Goal: Task Accomplishment & Management: Use online tool/utility

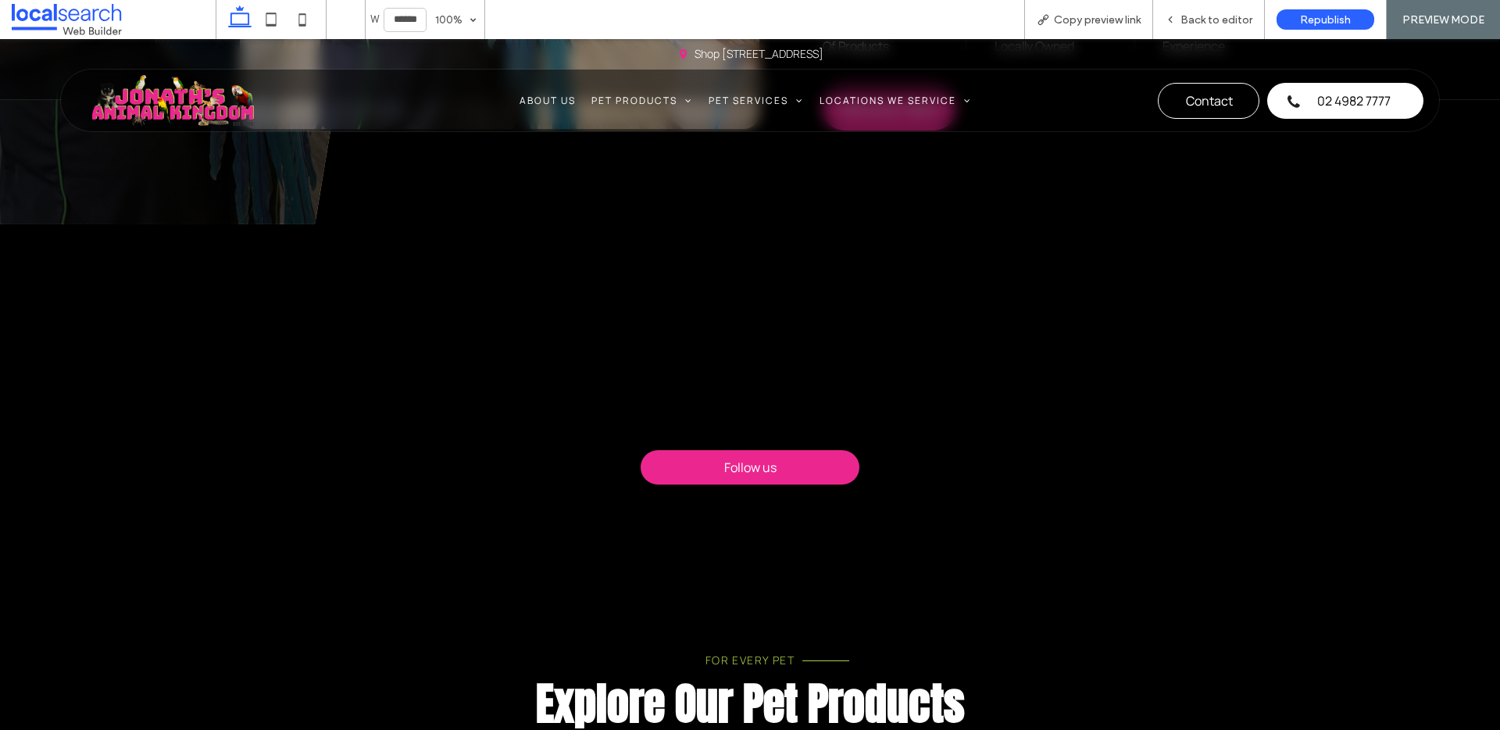
scroll to position [1209, 0]
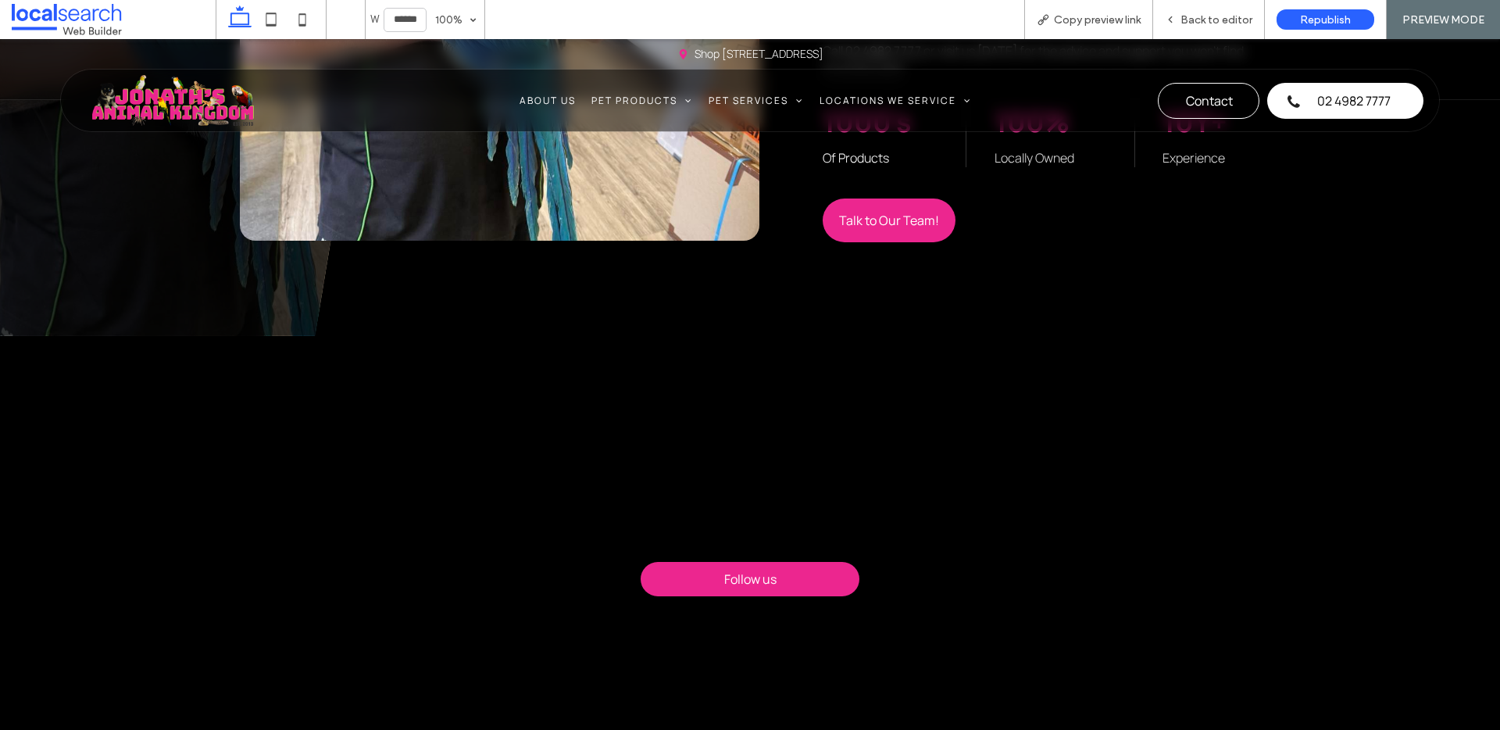
click at [749, 409] on div at bounding box center [750, 475] width 266 height 135
click at [738, 429] on div at bounding box center [750, 475] width 266 height 135
click at [735, 455] on div at bounding box center [750, 475] width 266 height 135
click at [736, 496] on div at bounding box center [750, 475] width 266 height 135
click at [1207, 39] on div "Map Pin Icon [STREET_ADDRESS]" at bounding box center [750, 69] width 1500 height 60
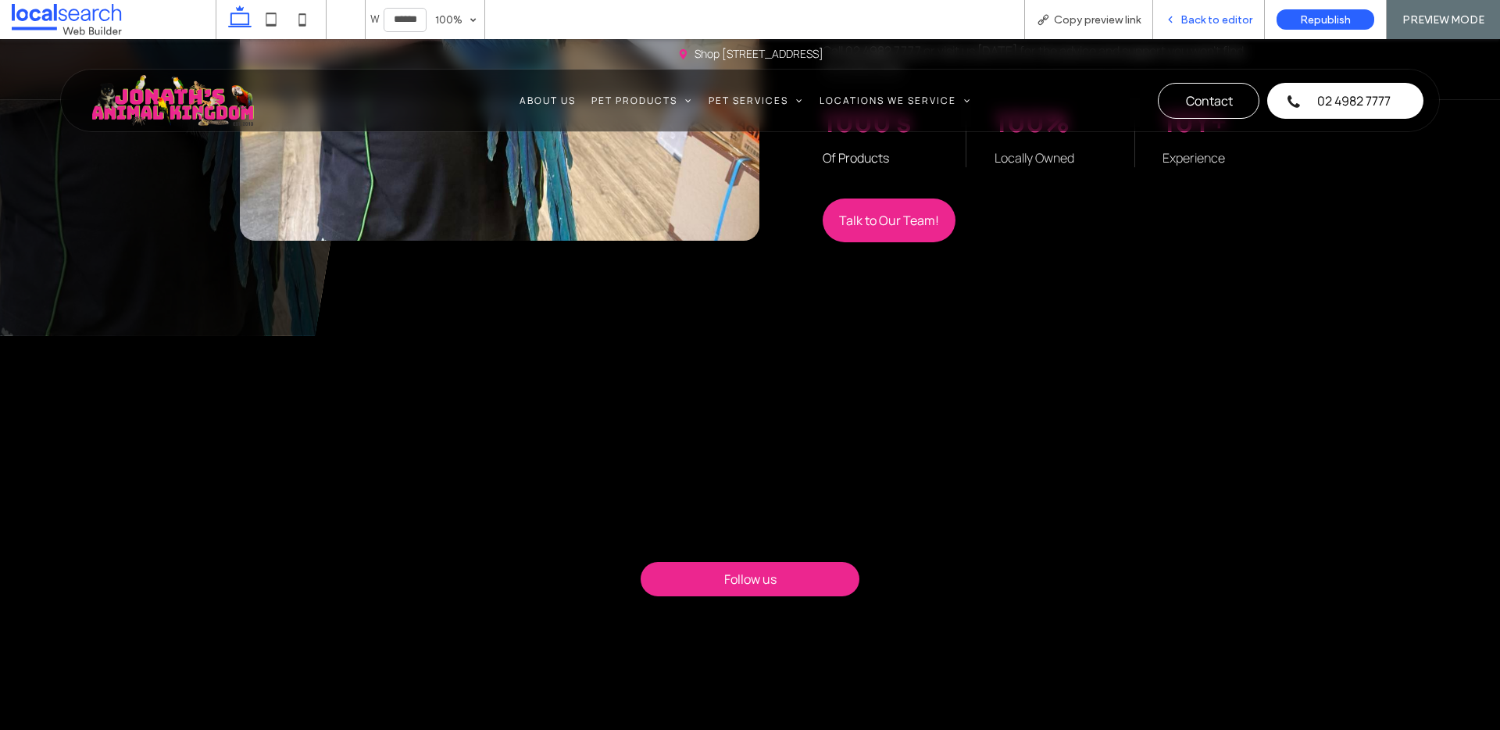
click at [1201, 25] on span "Back to editor" at bounding box center [1216, 19] width 72 height 13
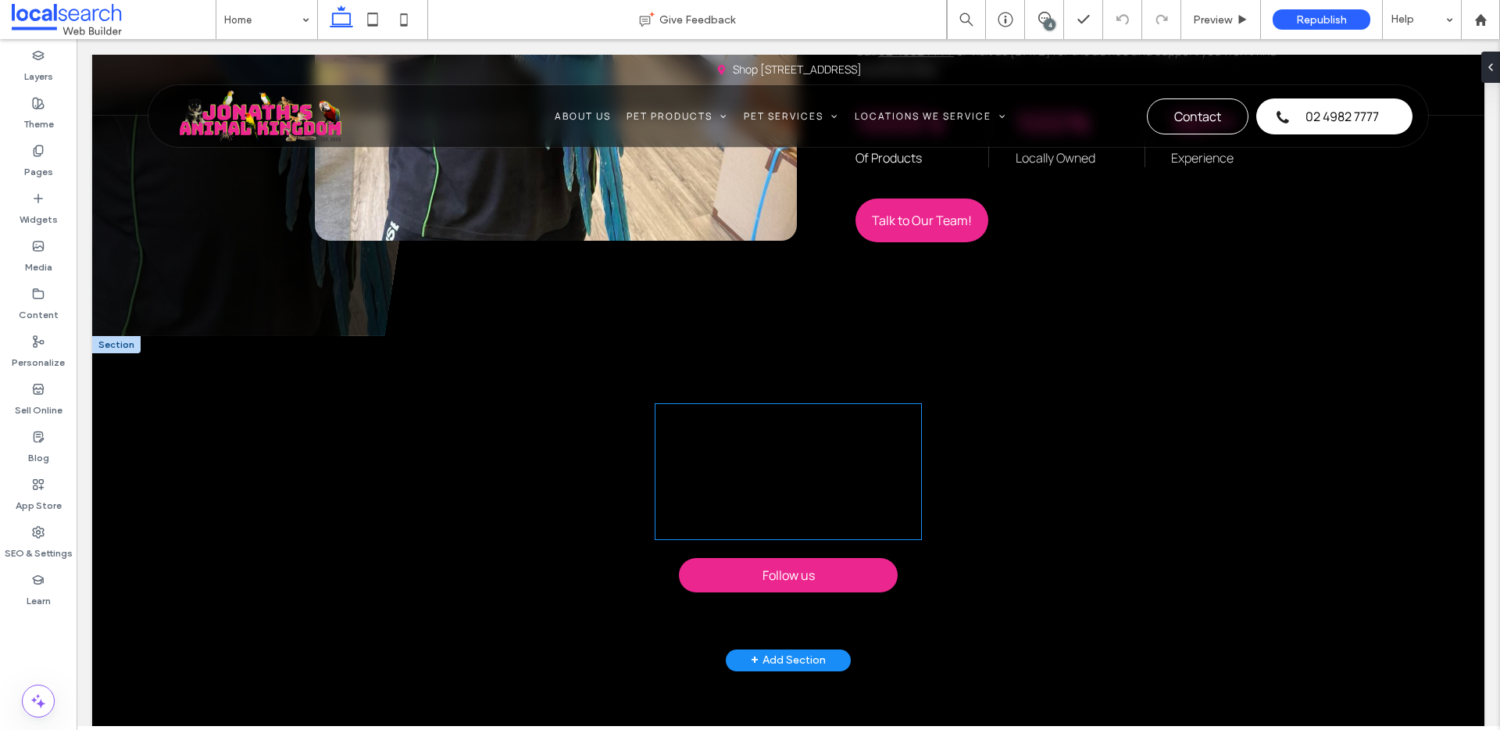
click at [747, 412] on div at bounding box center [788, 471] width 266 height 135
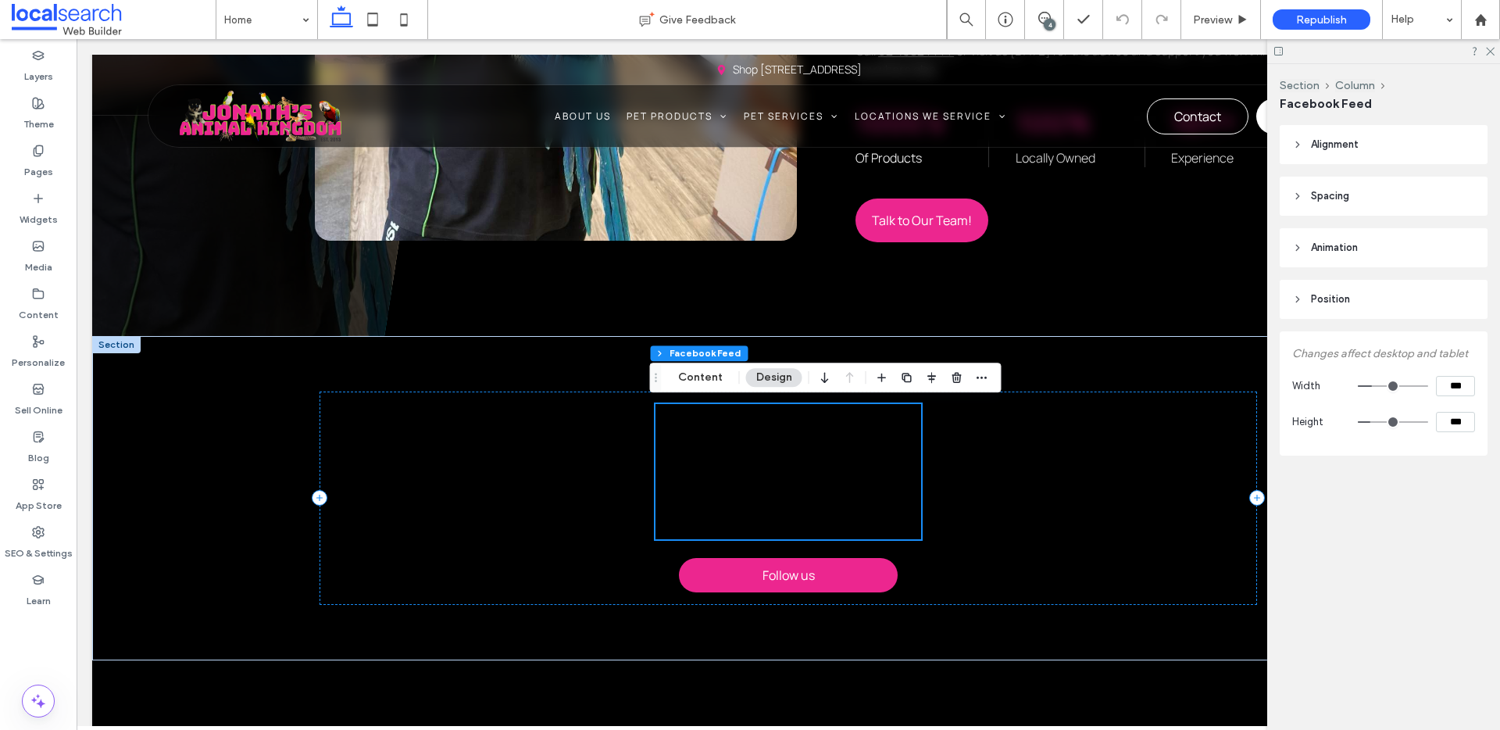
click at [1293, 302] on icon at bounding box center [1297, 299] width 11 height 11
click at [1290, 249] on header "Animation" at bounding box center [1384, 247] width 208 height 39
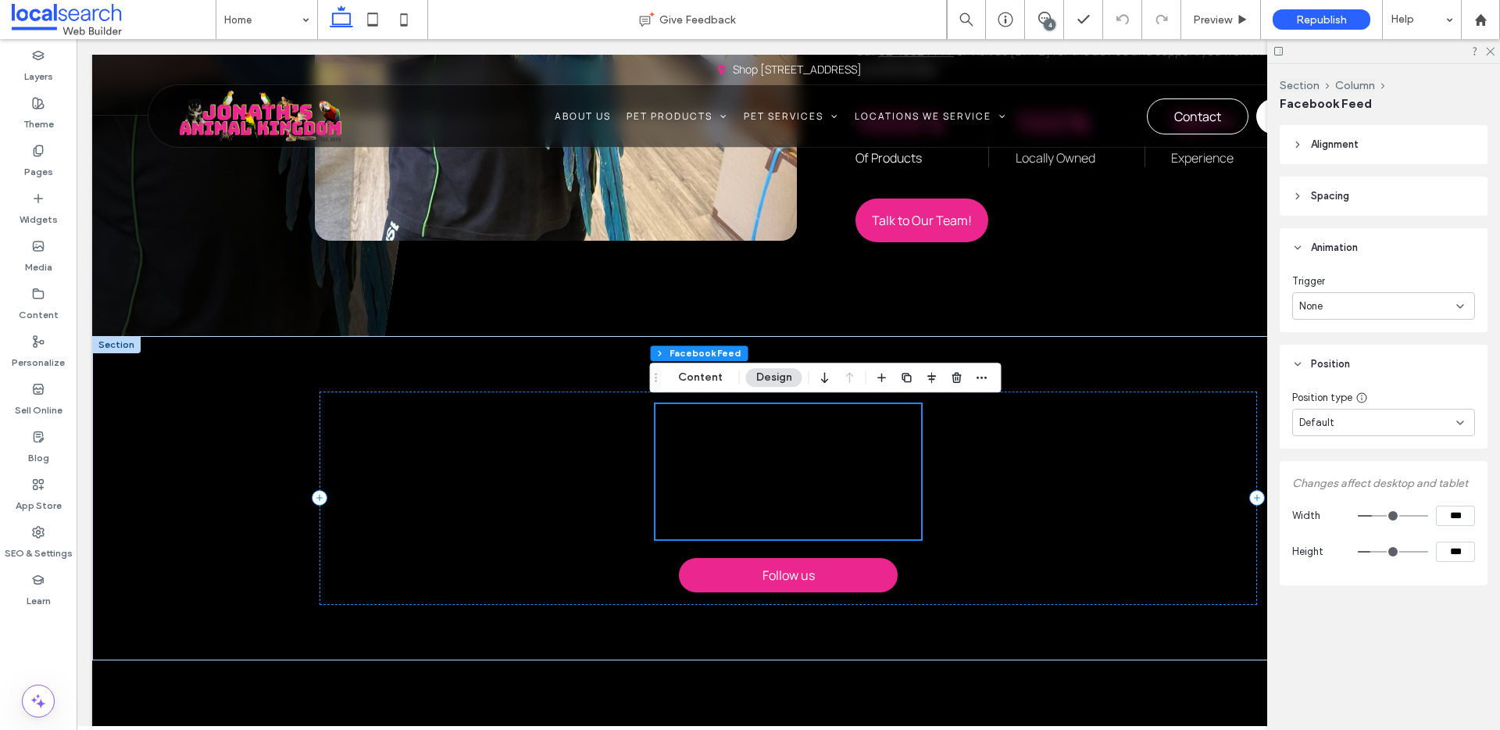
click at [1292, 200] on icon at bounding box center [1297, 196] width 11 height 11
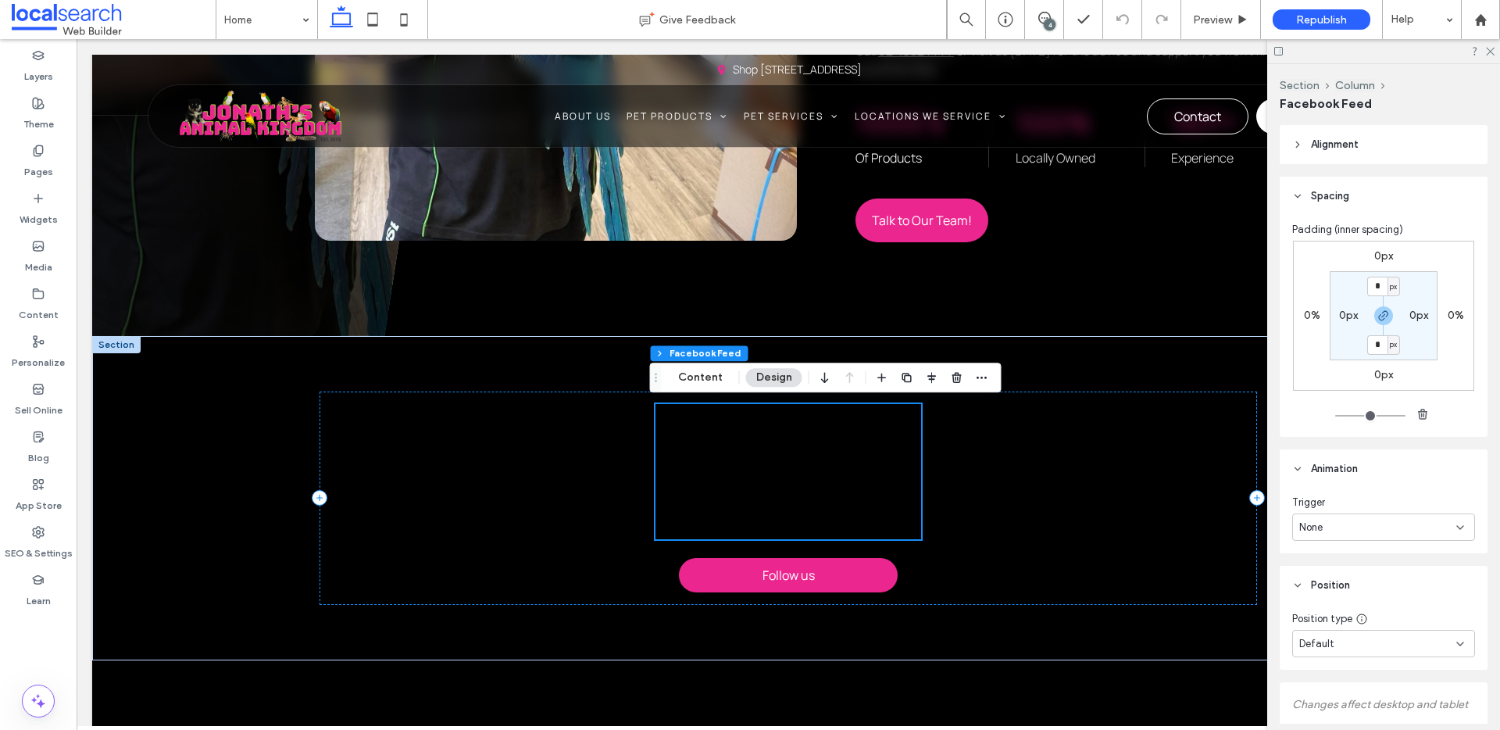
click at [1299, 144] on icon at bounding box center [1297, 144] width 11 height 11
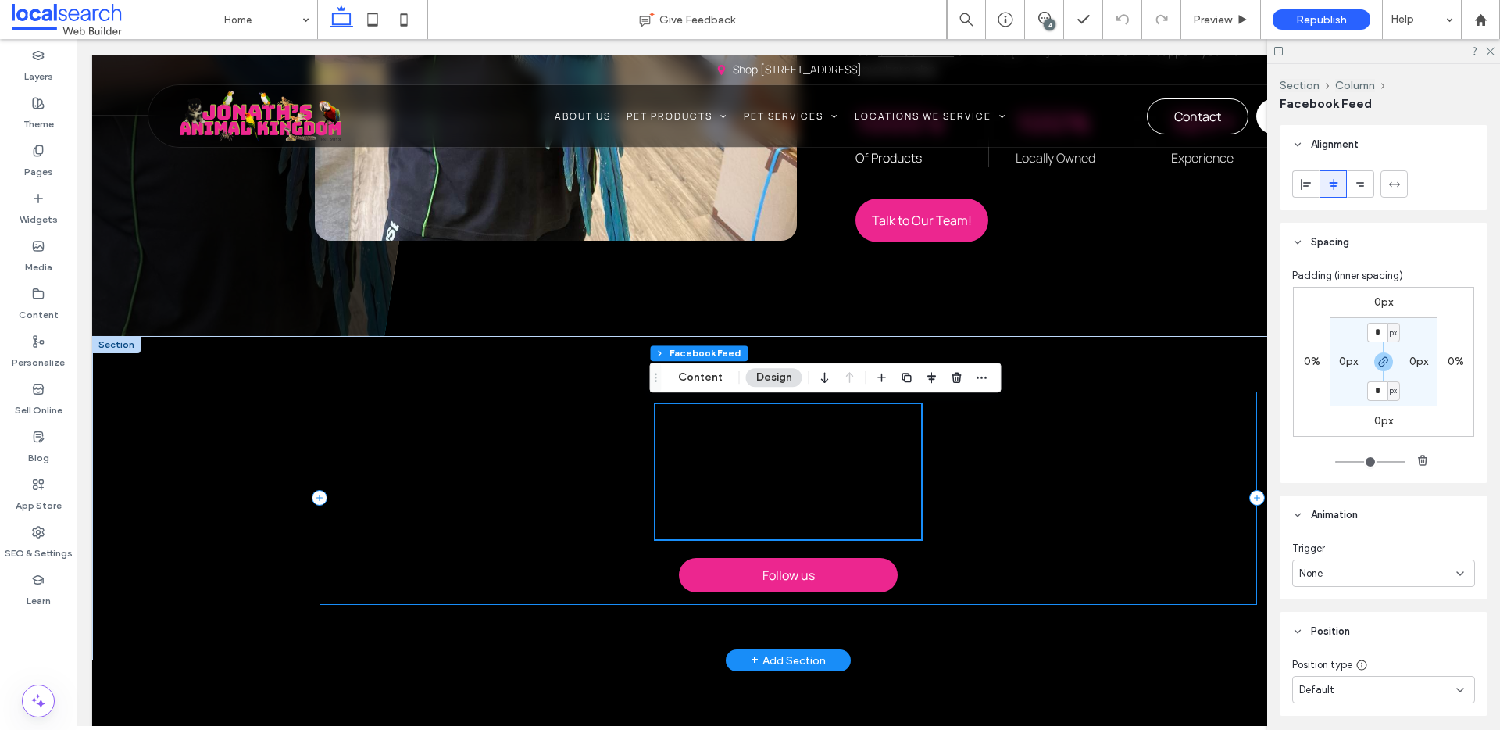
click at [620, 416] on div "Follow us" at bounding box center [788, 497] width 937 height 213
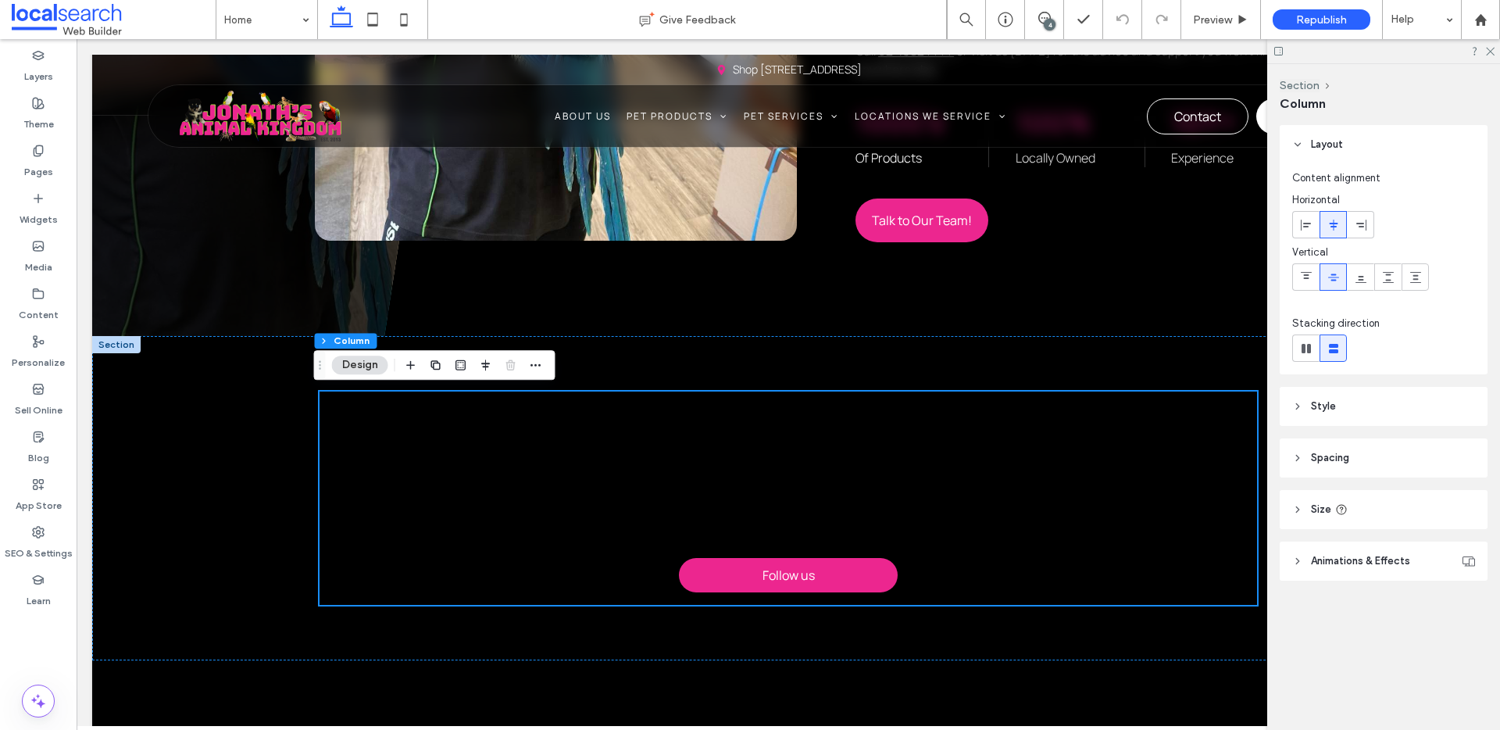
click at [1292, 402] on icon at bounding box center [1297, 406] width 11 height 11
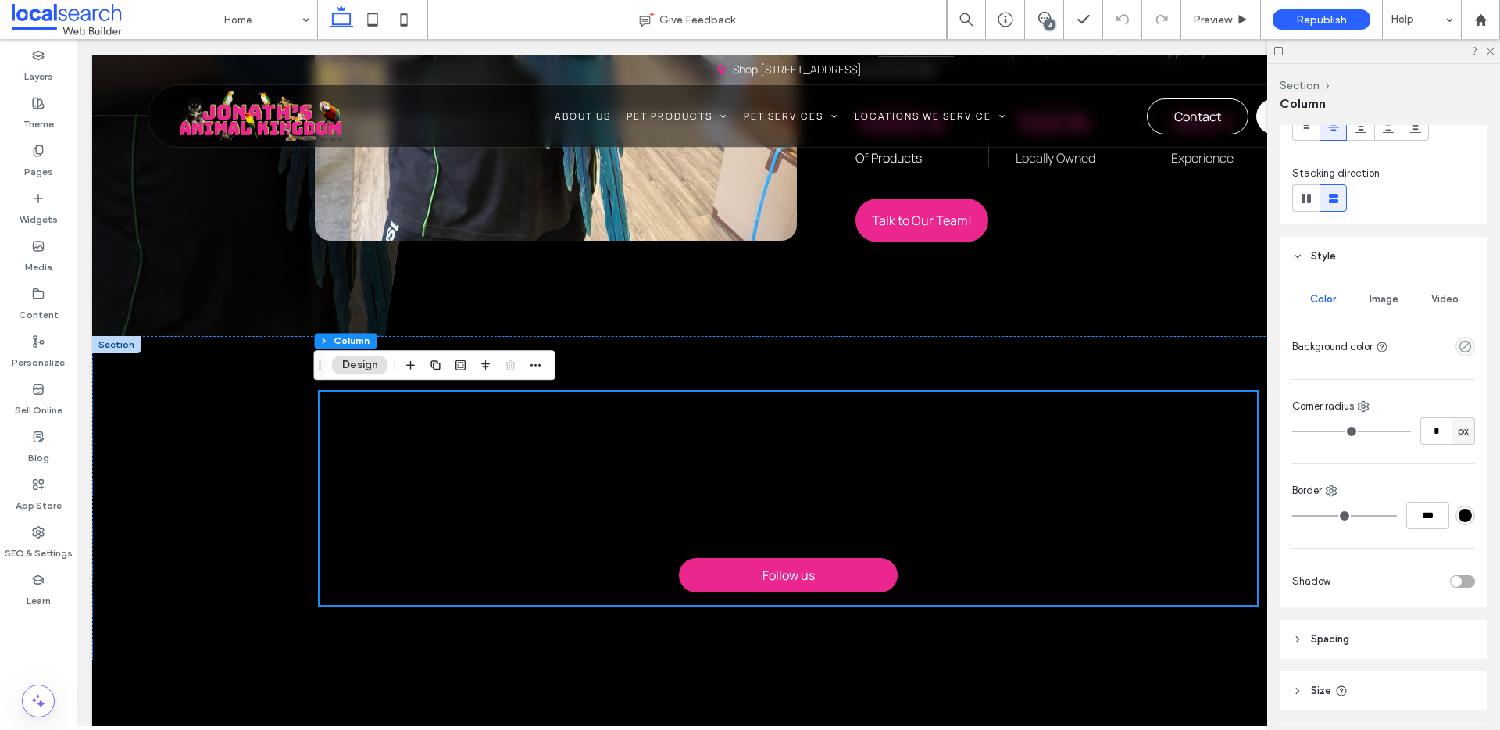
scroll to position [216, 0]
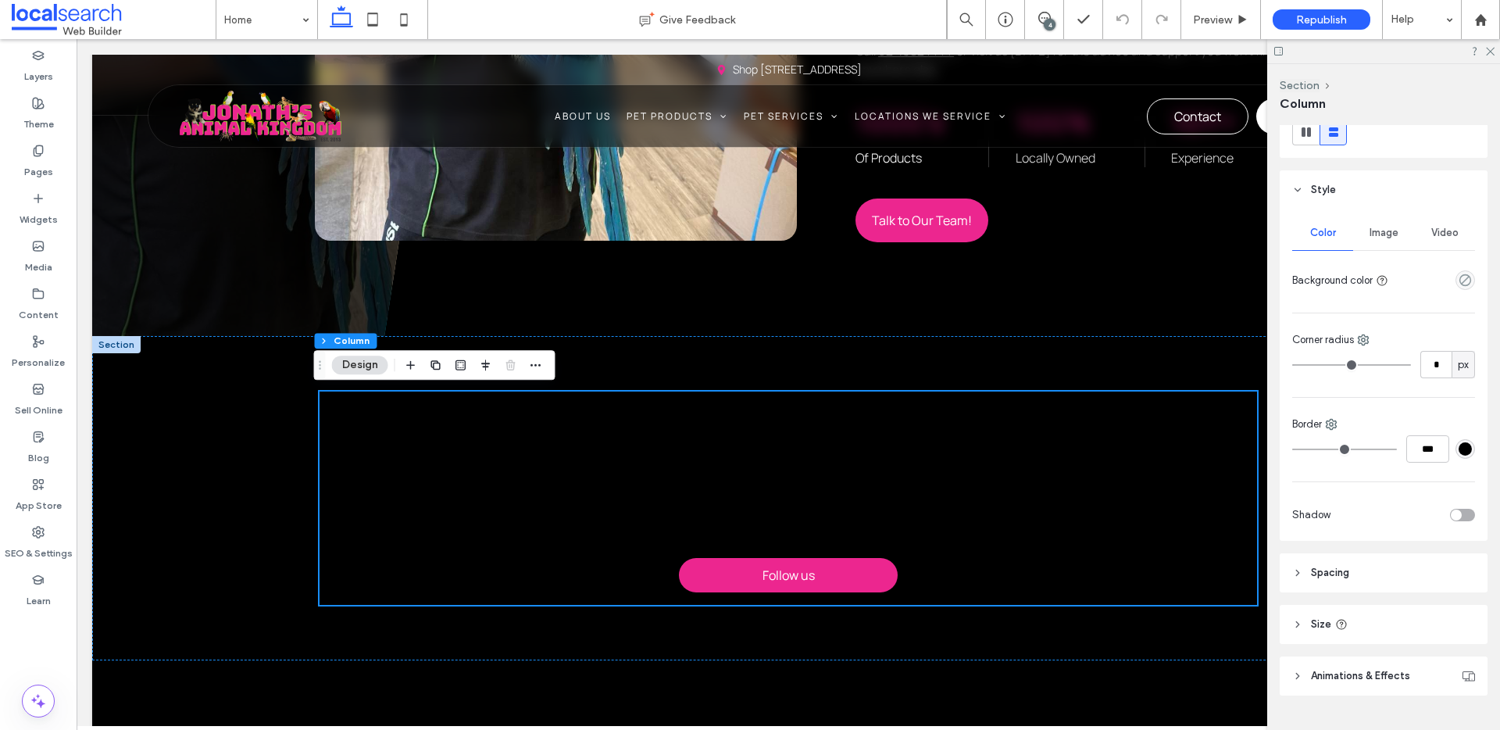
click at [1459, 450] on div "#000000" at bounding box center [1465, 448] width 13 height 13
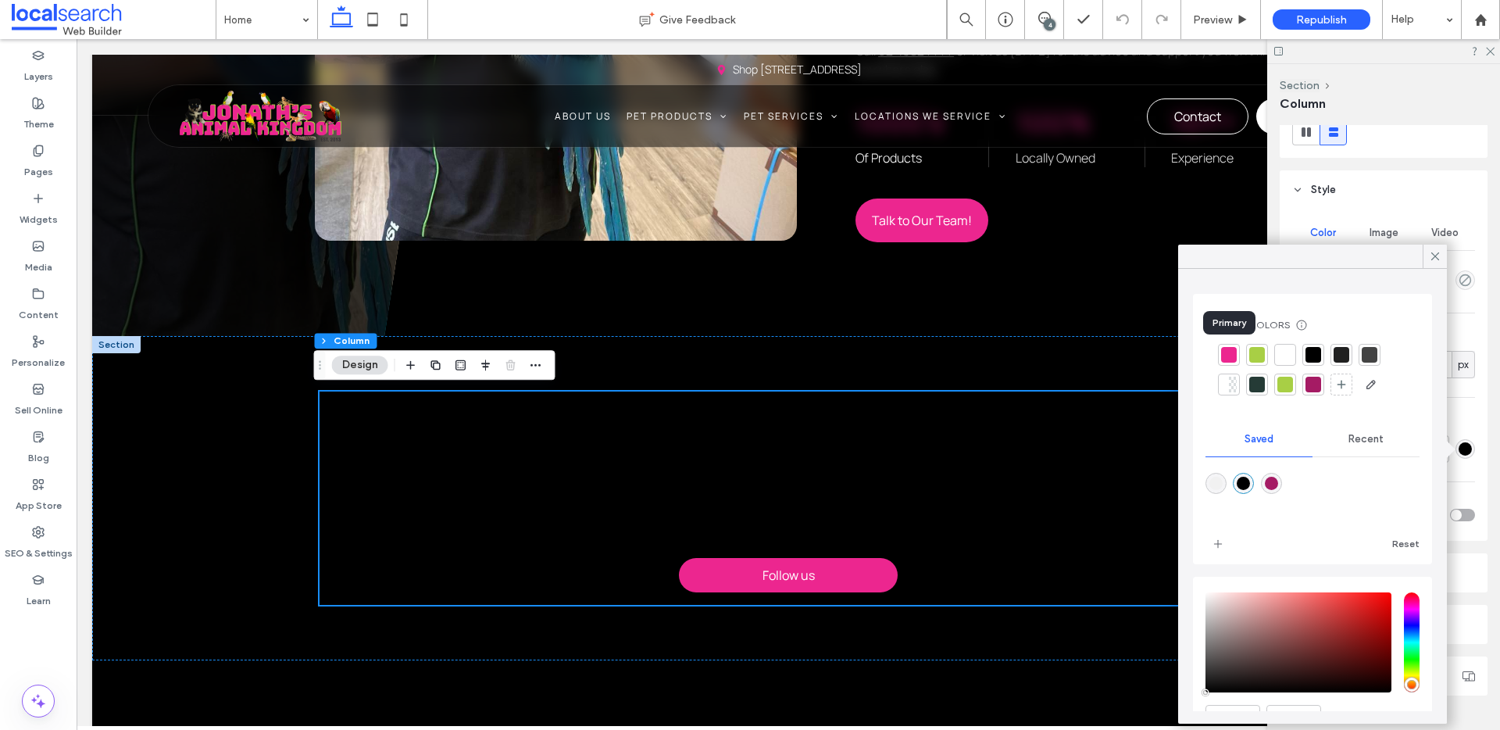
click at [1229, 359] on div at bounding box center [1229, 355] width 16 height 16
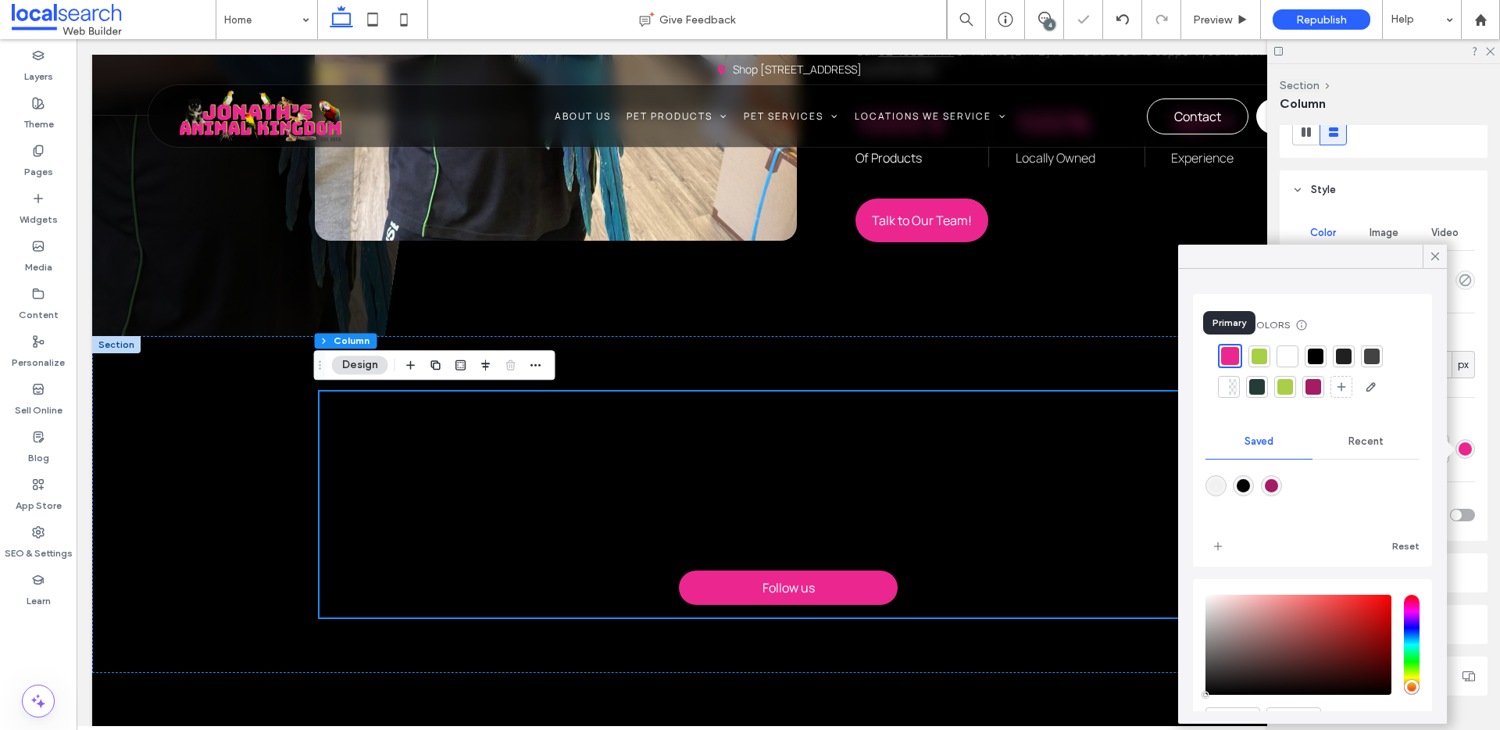
click at [1229, 359] on div at bounding box center [1230, 356] width 18 height 18
click at [1455, 419] on div "Border" at bounding box center [1383, 424] width 183 height 16
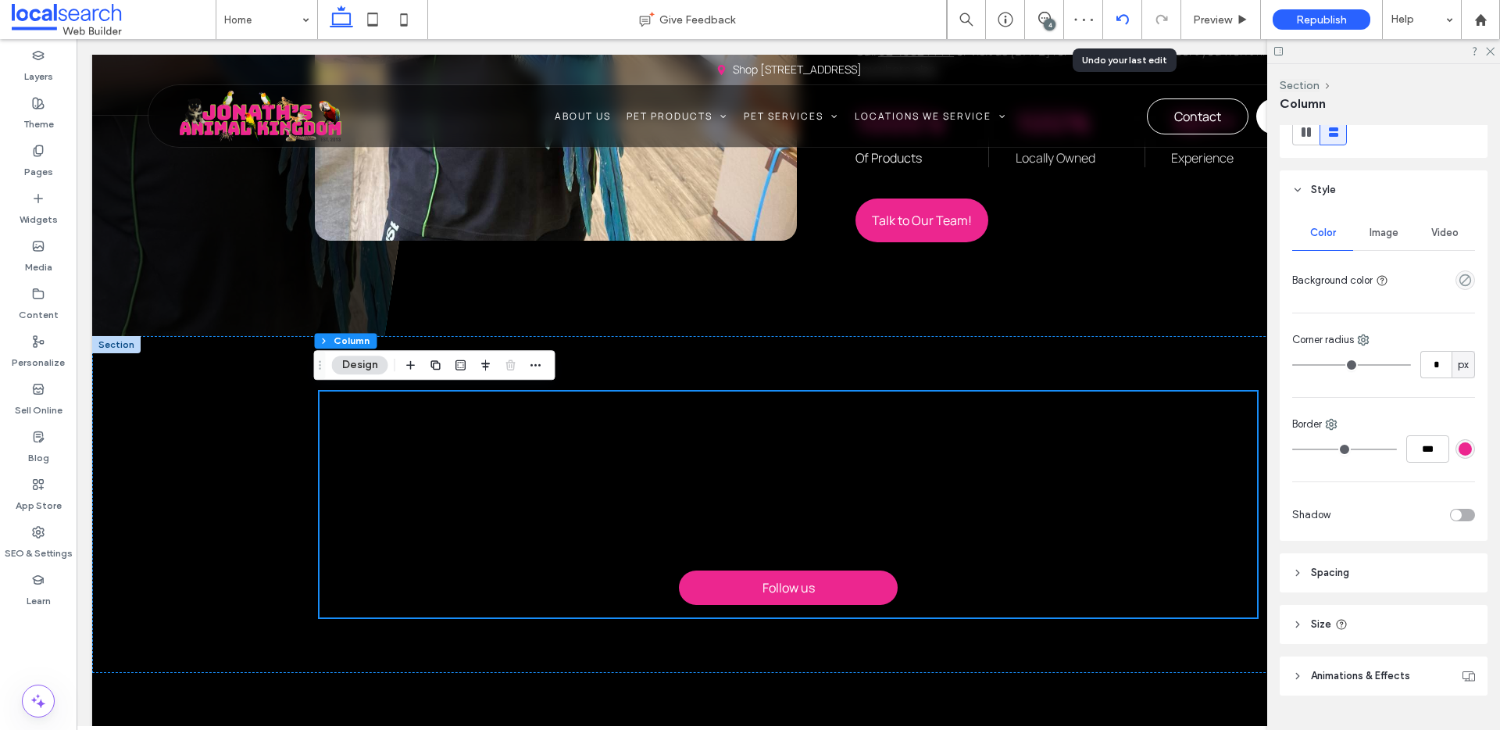
click at [1116, 27] on div at bounding box center [1122, 19] width 39 height 39
click at [1124, 23] on icon at bounding box center [1122, 19] width 12 height 12
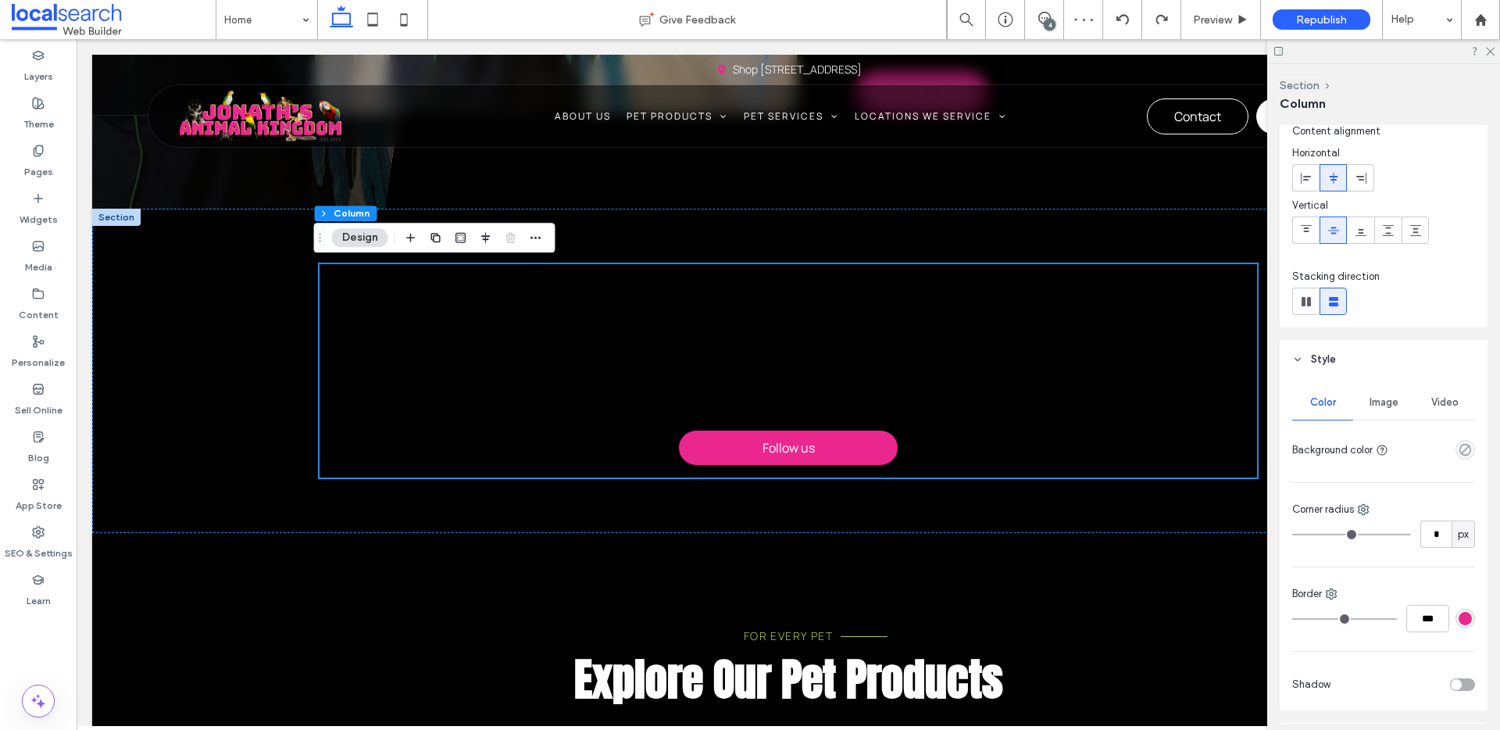
scroll to position [59, 0]
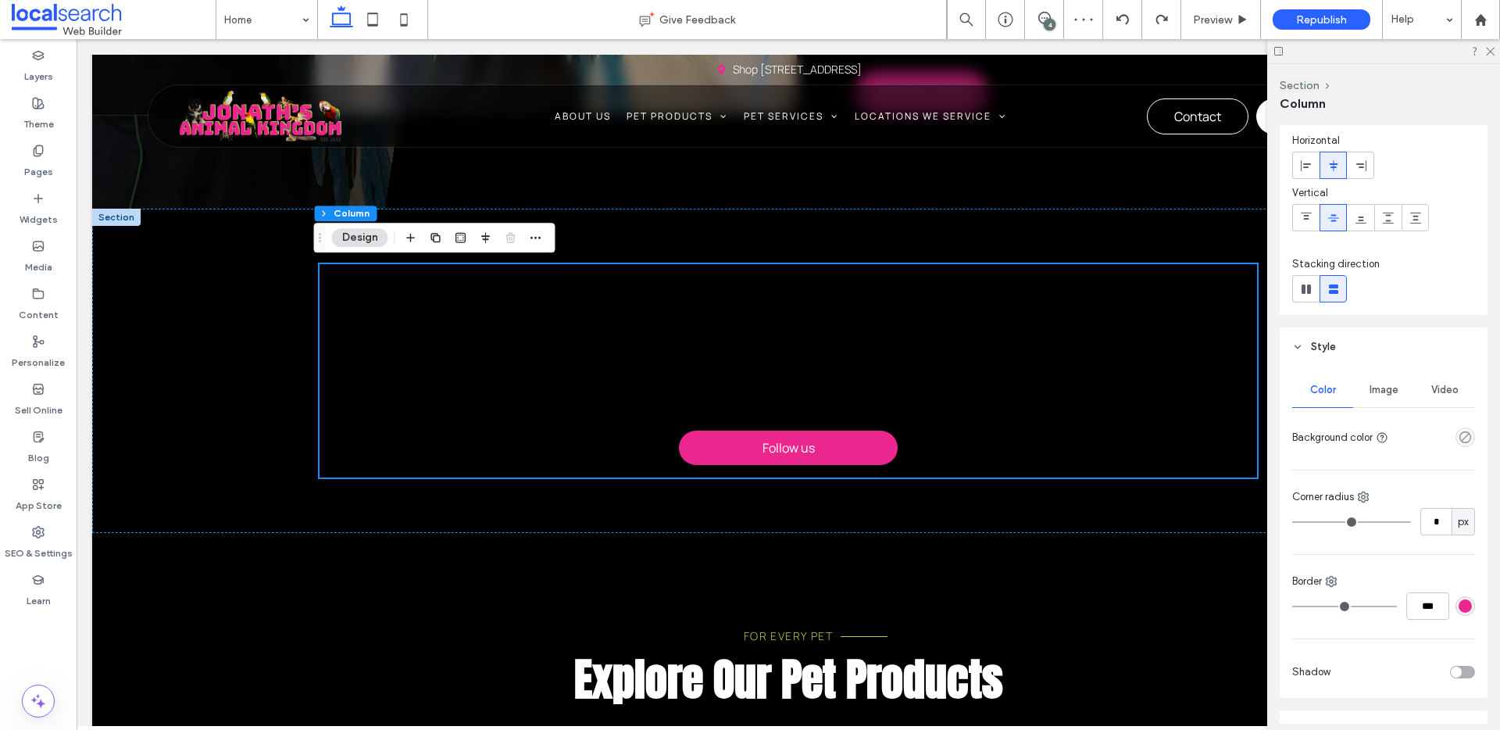
click at [1459, 602] on div "rgba(236, 38, 143, 1)" at bounding box center [1465, 605] width 13 height 13
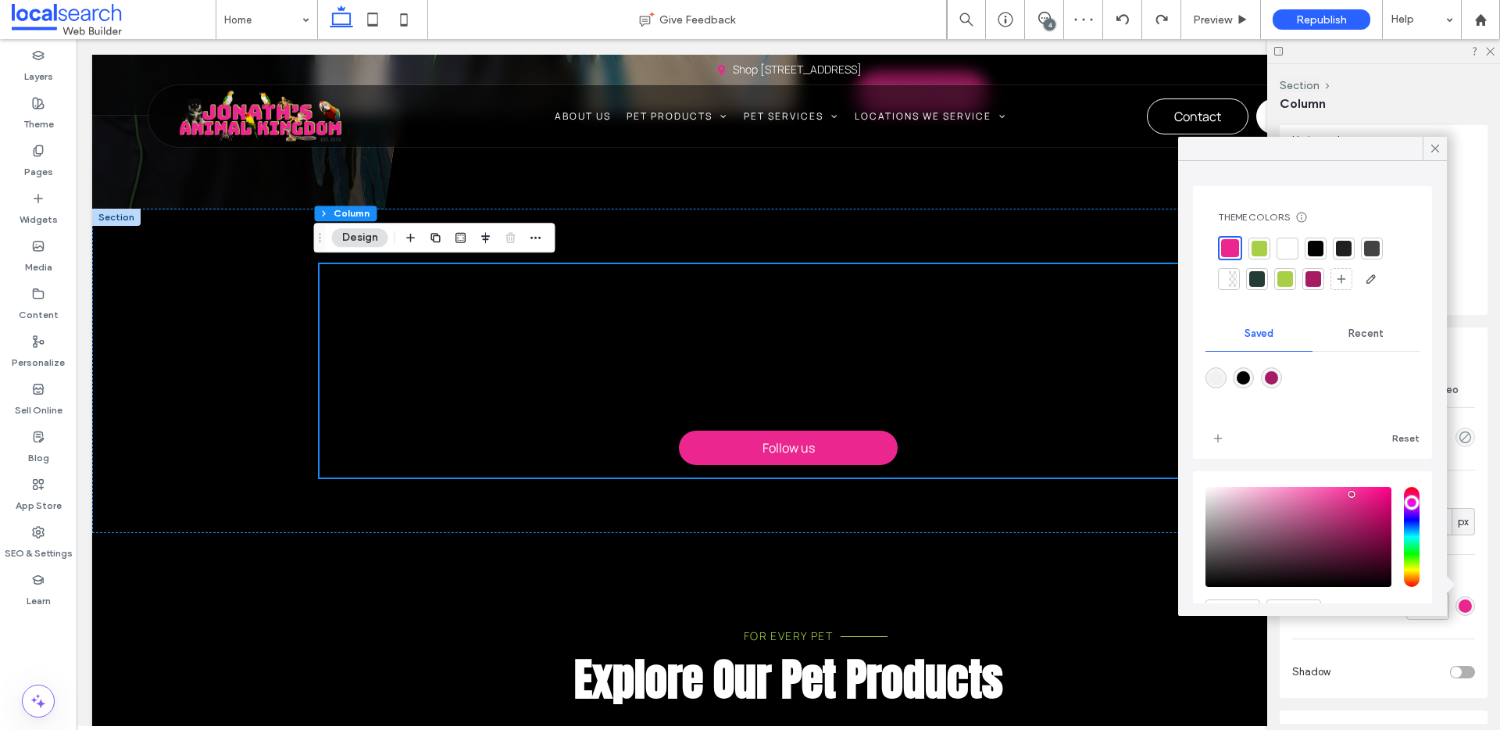
click at [1239, 374] on div "rgba(0,0,0,1)" at bounding box center [1243, 377] width 13 height 13
type input "*******"
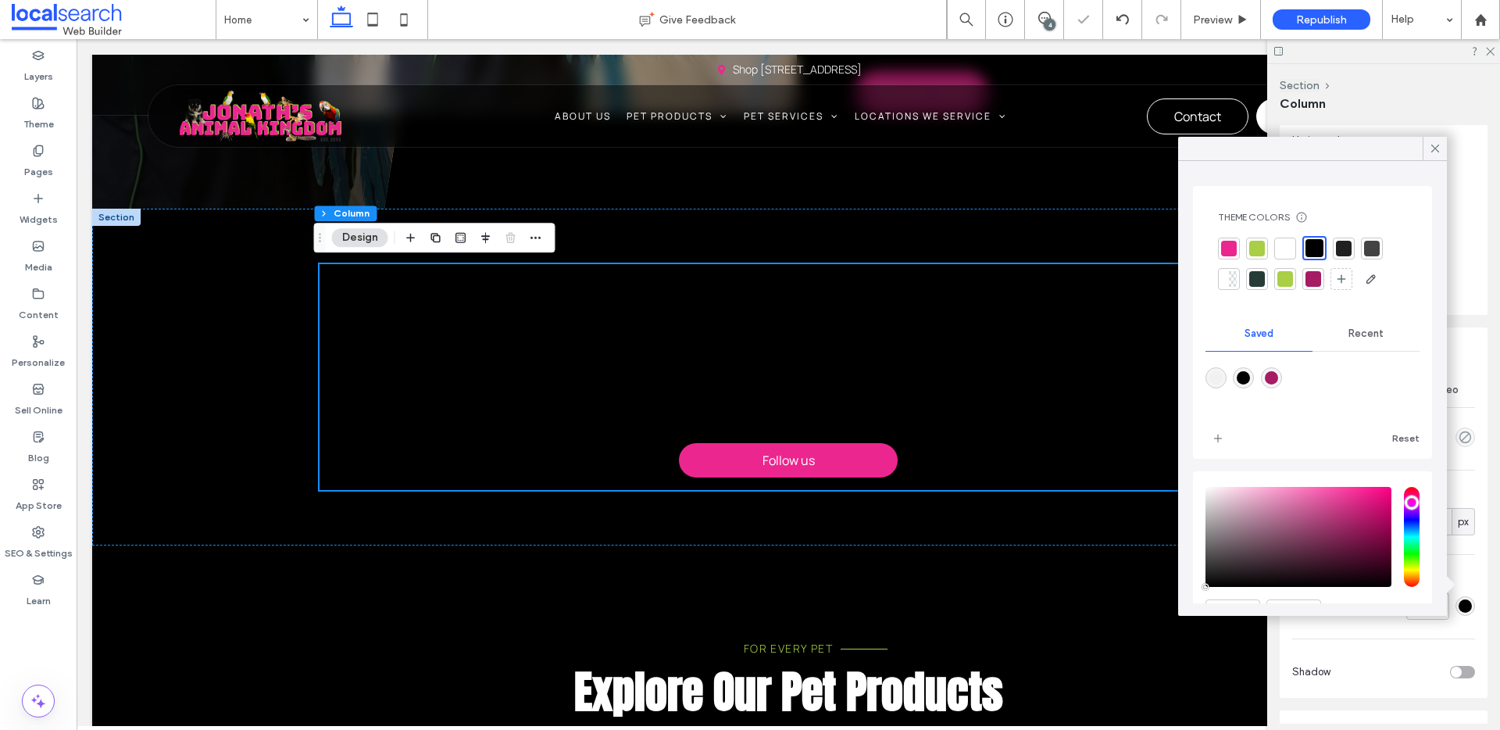
click at [1470, 366] on div "Color Image Video Background color Corner radius * px Border *** Shadow" at bounding box center [1384, 531] width 208 height 331
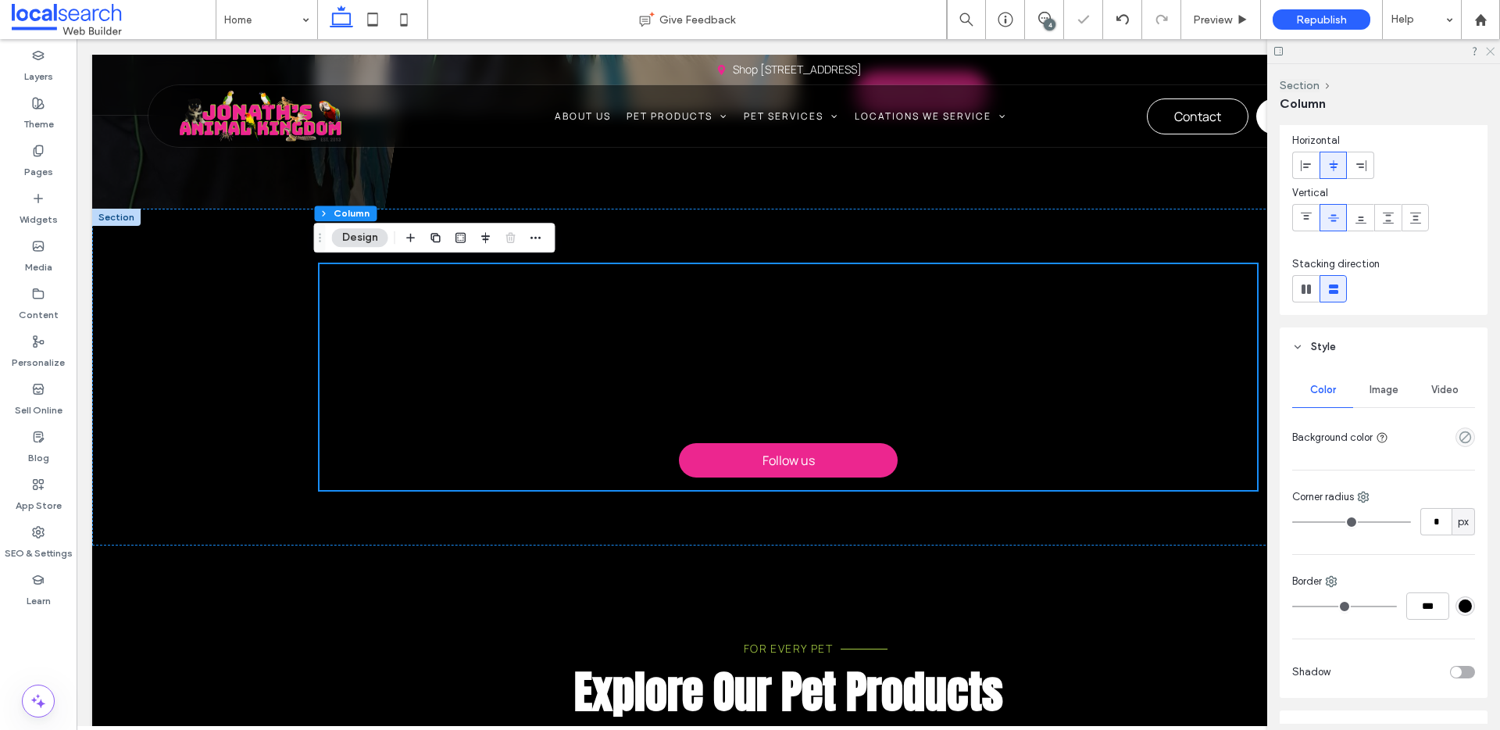
click at [1492, 50] on icon at bounding box center [1489, 50] width 10 height 10
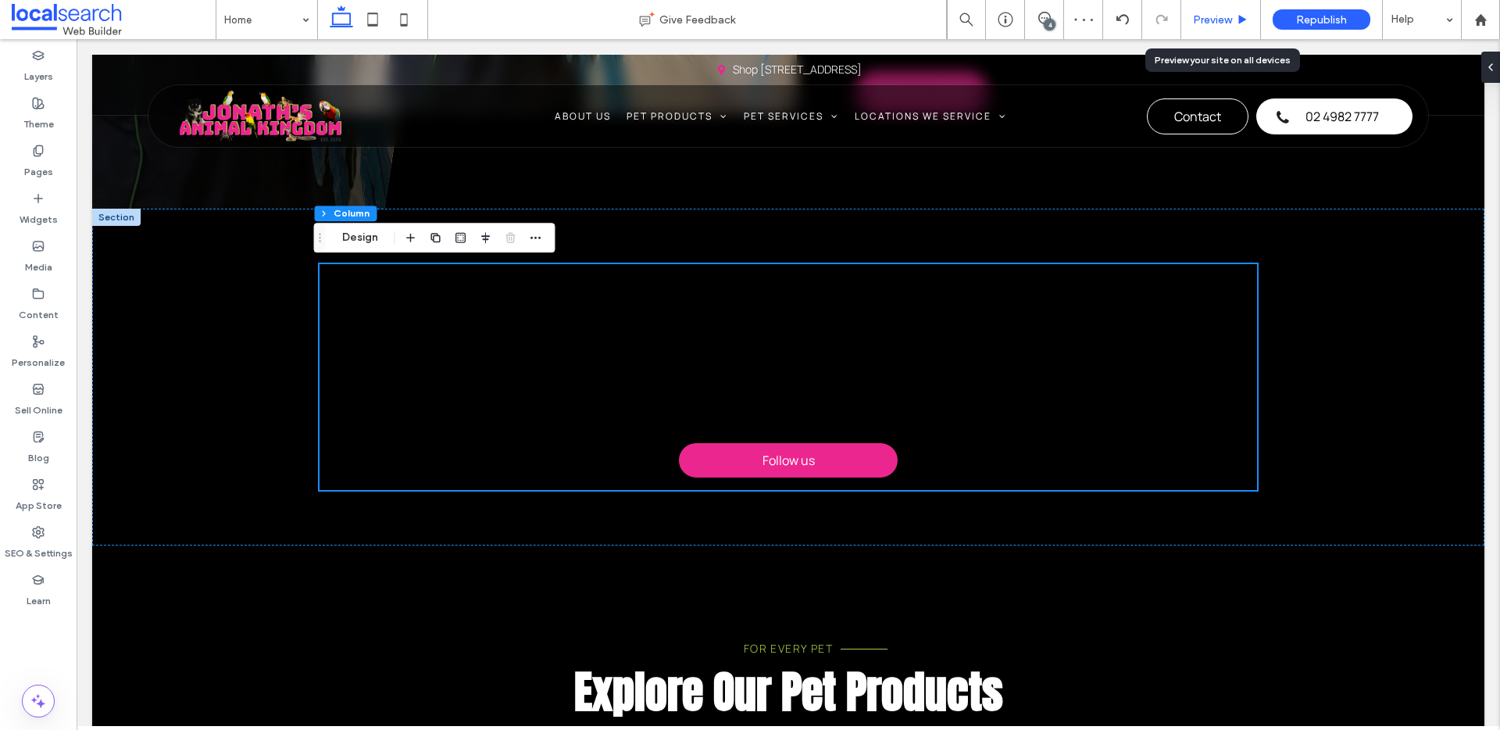
click at [1215, 27] on div "Preview" at bounding box center [1221, 19] width 80 height 39
click at [1216, 22] on span "Preview" at bounding box center [1212, 19] width 39 height 13
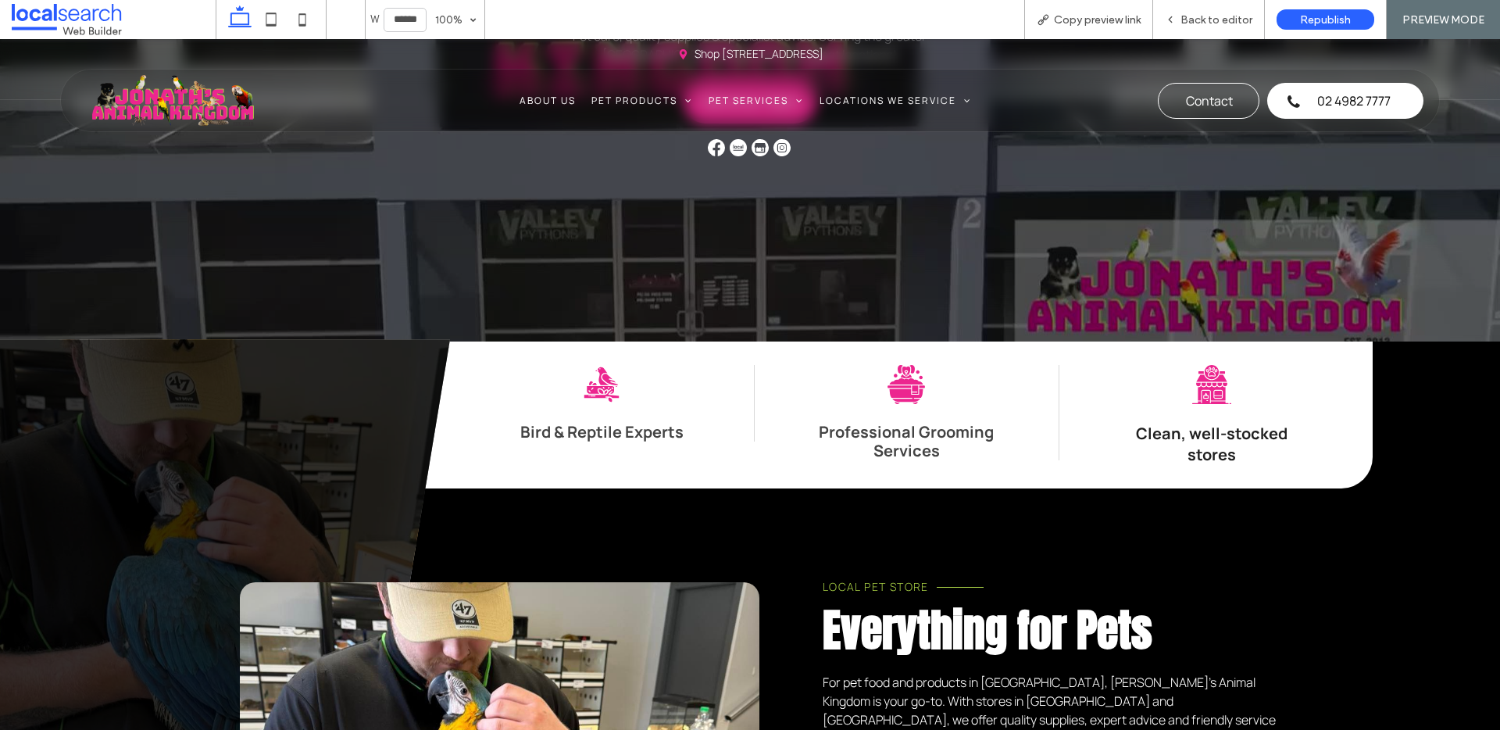
scroll to position [205, 0]
